Goal: Task Accomplishment & Management: Manage account settings

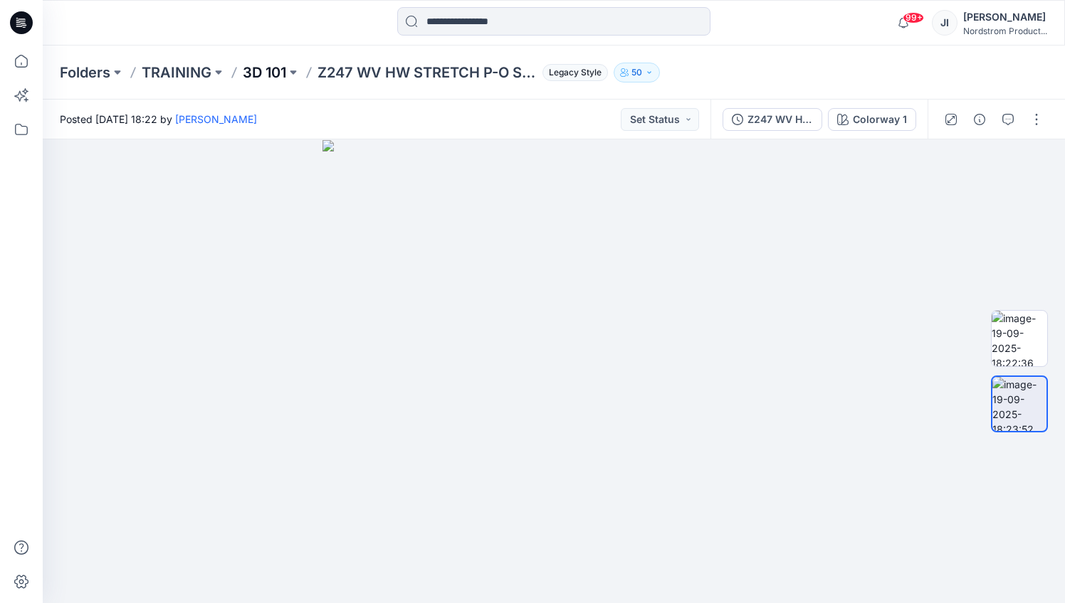
click at [258, 75] on p "3D 101" at bounding box center [264, 73] width 43 height 20
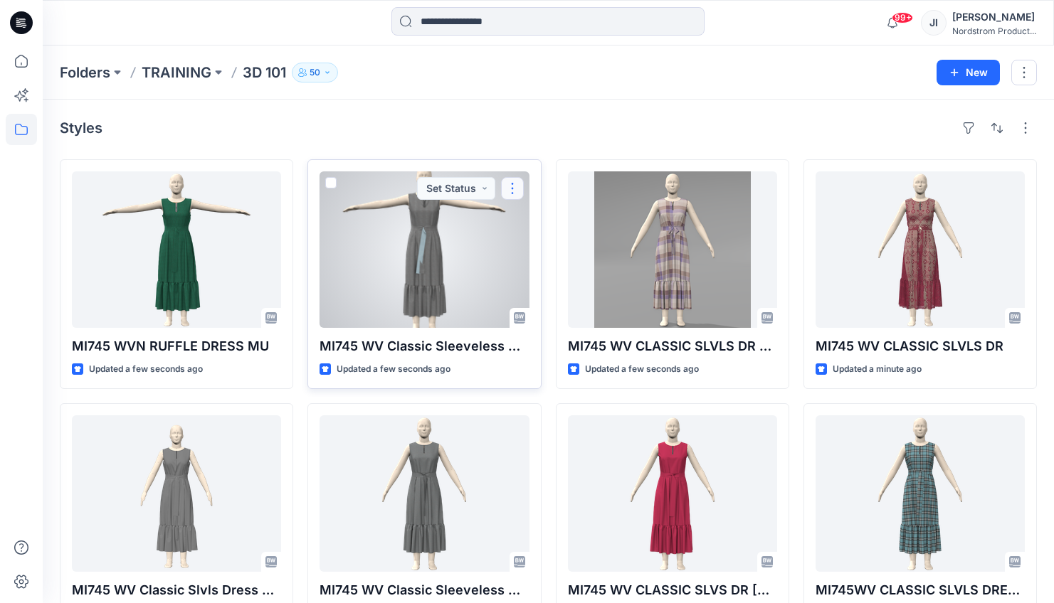
click at [514, 191] on button "button" at bounding box center [512, 188] width 23 height 23
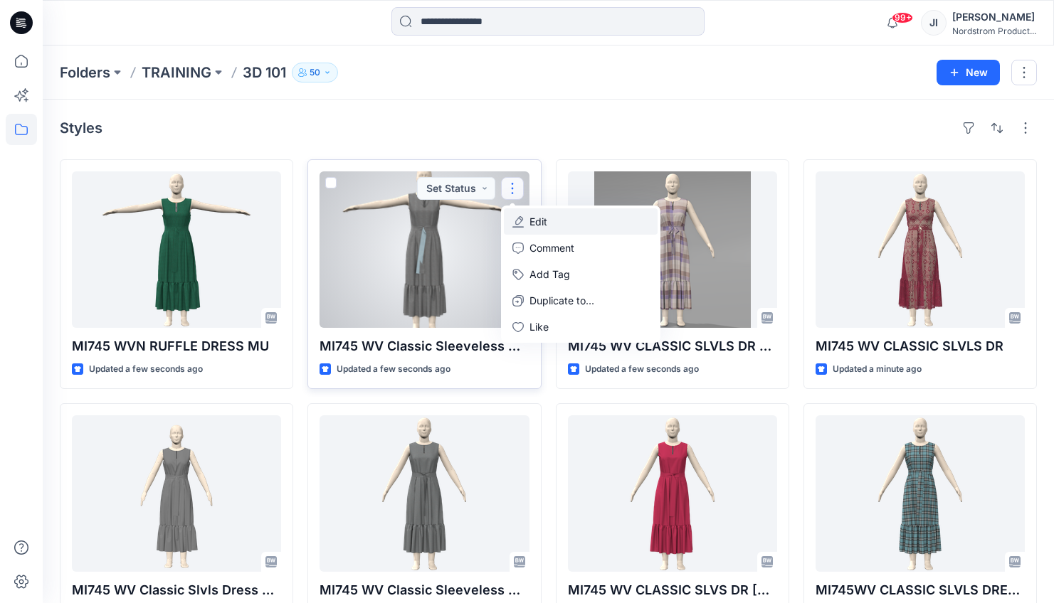
click at [533, 223] on p "Edit" at bounding box center [538, 221] width 18 height 15
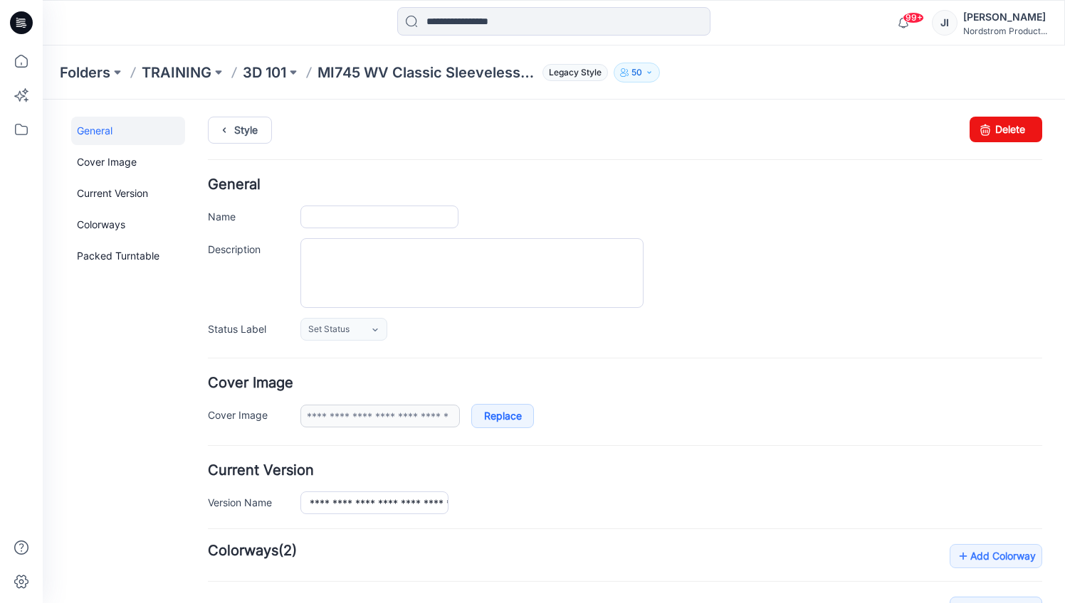
type input "**********"
click at [435, 224] on input "**********" at bounding box center [379, 217] width 158 height 23
click at [256, 78] on p "3D 101" at bounding box center [264, 73] width 43 height 20
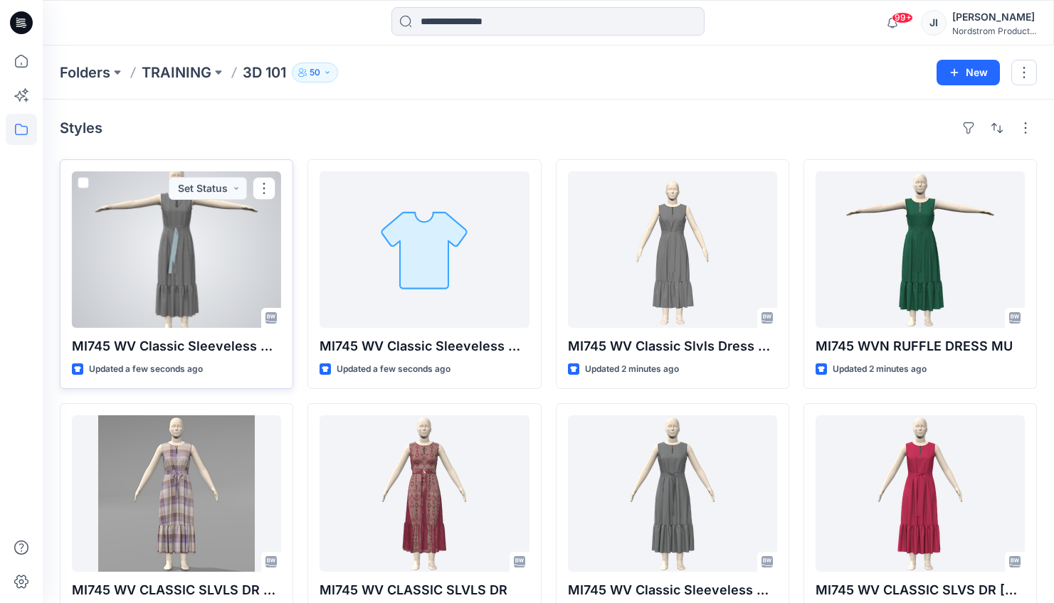
click at [265, 346] on p "MI745 WV Classic Sleeveless Dress IH" at bounding box center [176, 347] width 209 height 20
click at [179, 261] on div at bounding box center [176, 249] width 209 height 157
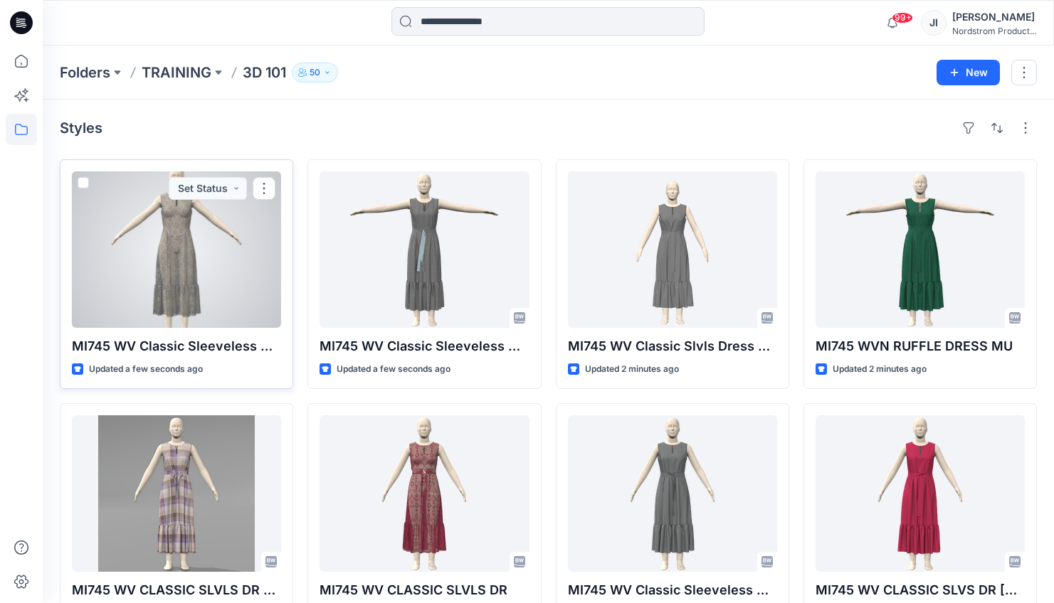
click at [186, 263] on div at bounding box center [176, 249] width 209 height 157
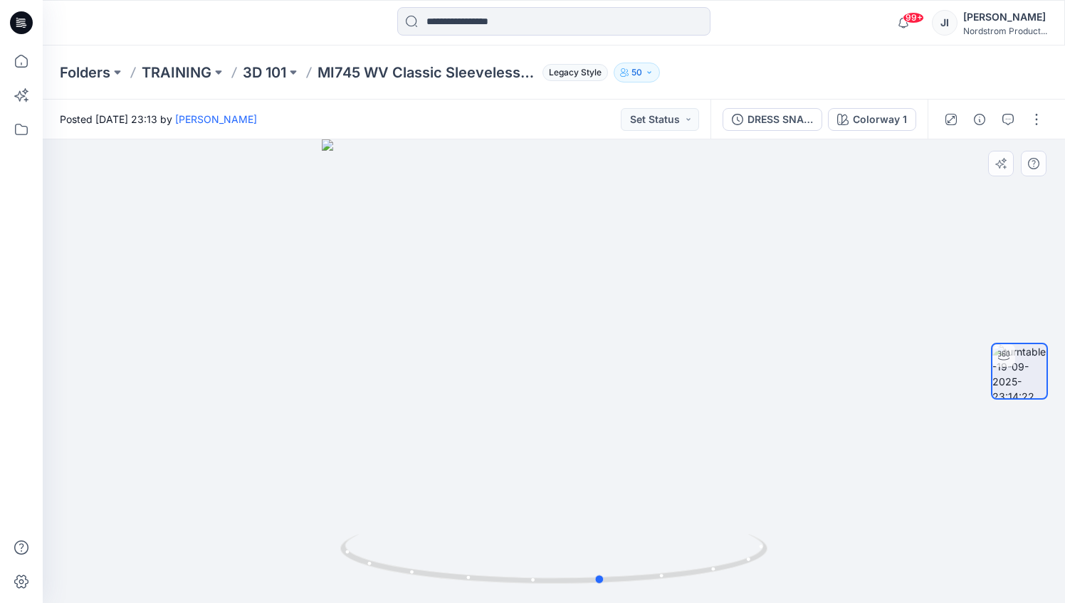
drag, startPoint x: 621, startPoint y: 490, endPoint x: 242, endPoint y: 466, distance: 380.1
click at [242, 466] on div at bounding box center [554, 371] width 1022 height 464
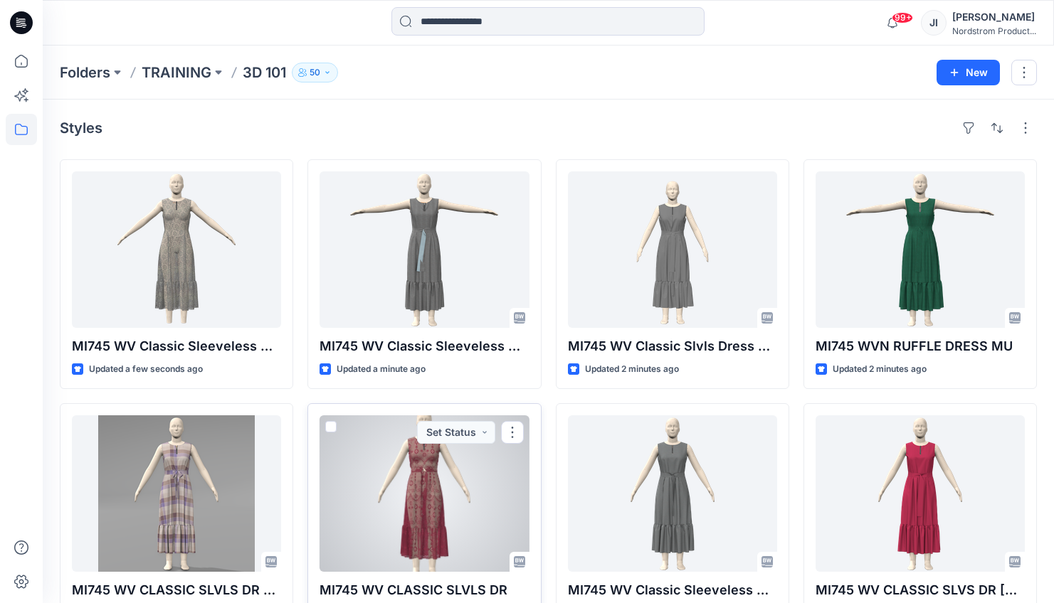
click at [431, 486] on div at bounding box center [424, 494] width 209 height 157
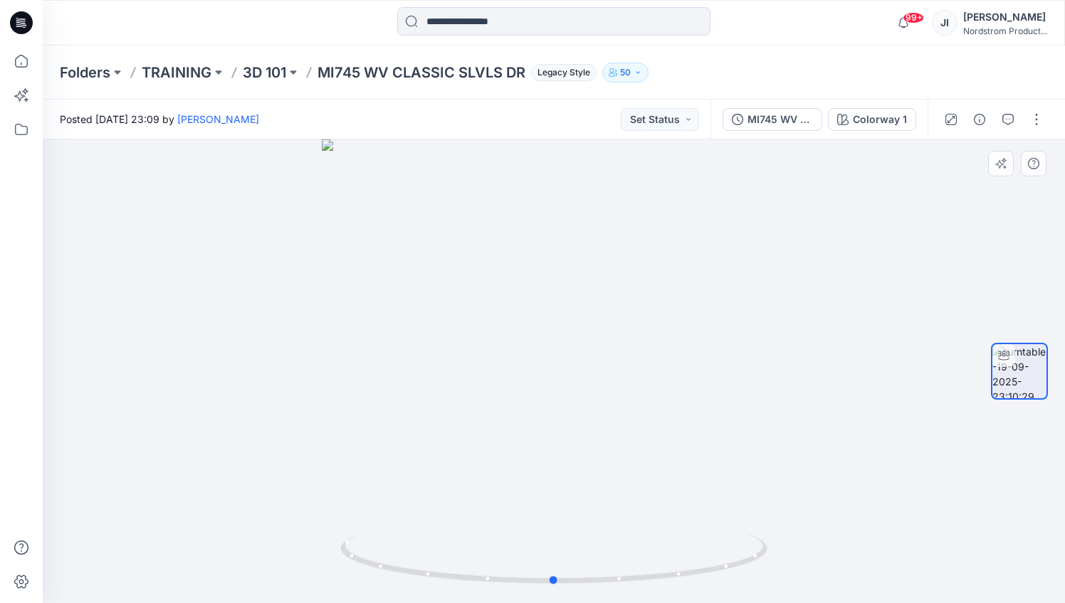
click at [707, 354] on div at bounding box center [554, 371] width 1022 height 464
drag, startPoint x: 715, startPoint y: 474, endPoint x: 275, endPoint y: 448, distance: 441.3
click at [275, 448] on div at bounding box center [554, 371] width 1022 height 464
click at [272, 70] on p "3D 101" at bounding box center [264, 73] width 43 height 20
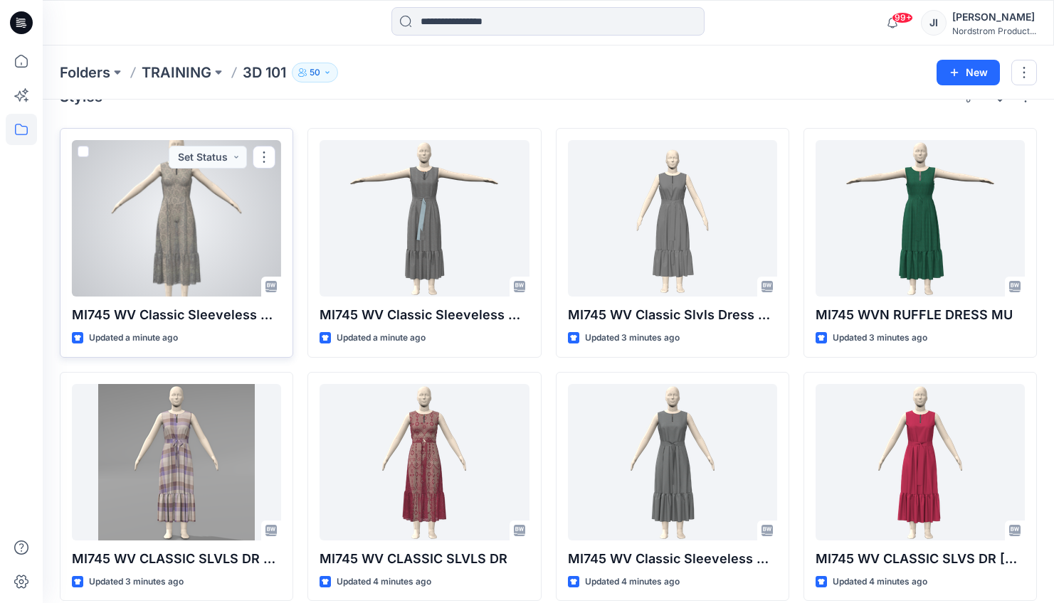
scroll to position [19, 0]
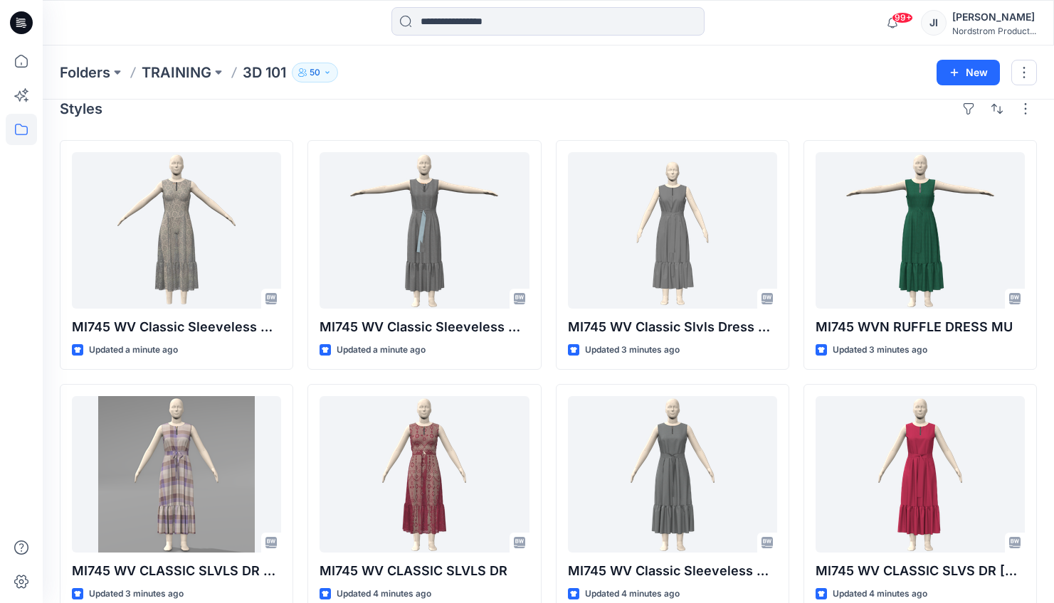
click at [300, 102] on div "Styles" at bounding box center [548, 108] width 977 height 23
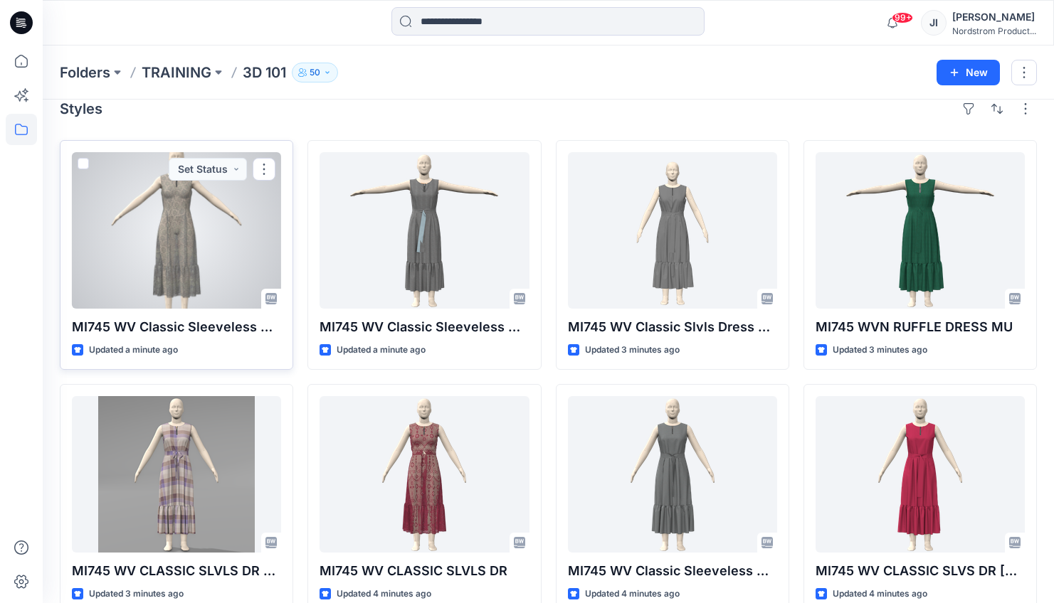
click at [251, 238] on div at bounding box center [176, 230] width 209 height 157
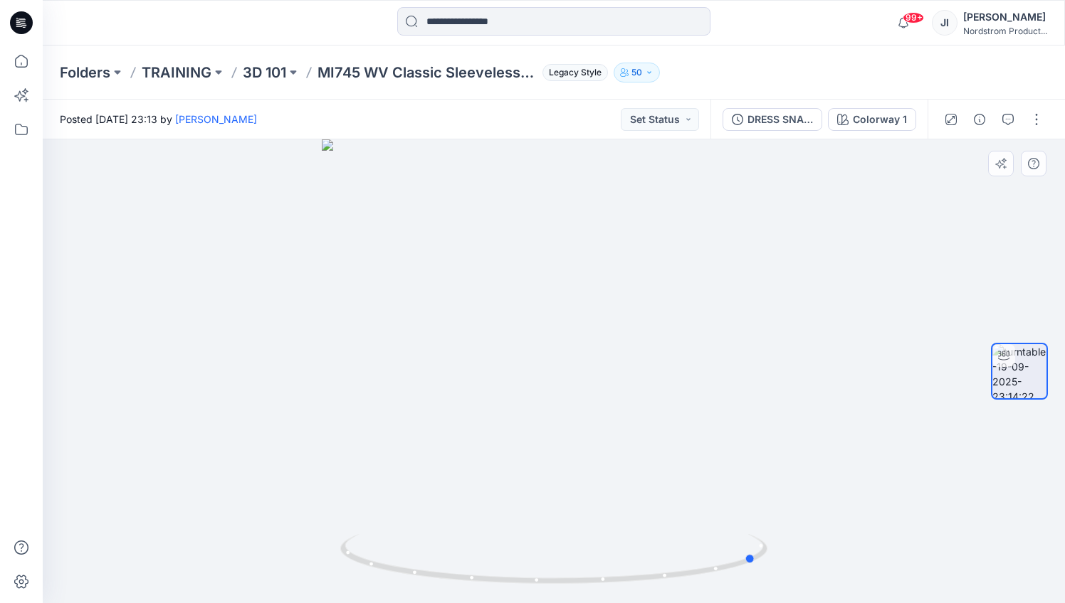
drag, startPoint x: 722, startPoint y: 428, endPoint x: 463, endPoint y: 428, distance: 259.0
click at [463, 428] on div at bounding box center [554, 371] width 1022 height 464
drag, startPoint x: 603, startPoint y: 412, endPoint x: 460, endPoint y: 403, distance: 143.3
click at [460, 403] on div at bounding box center [554, 371] width 1022 height 464
